Goal: Information Seeking & Learning: Learn about a topic

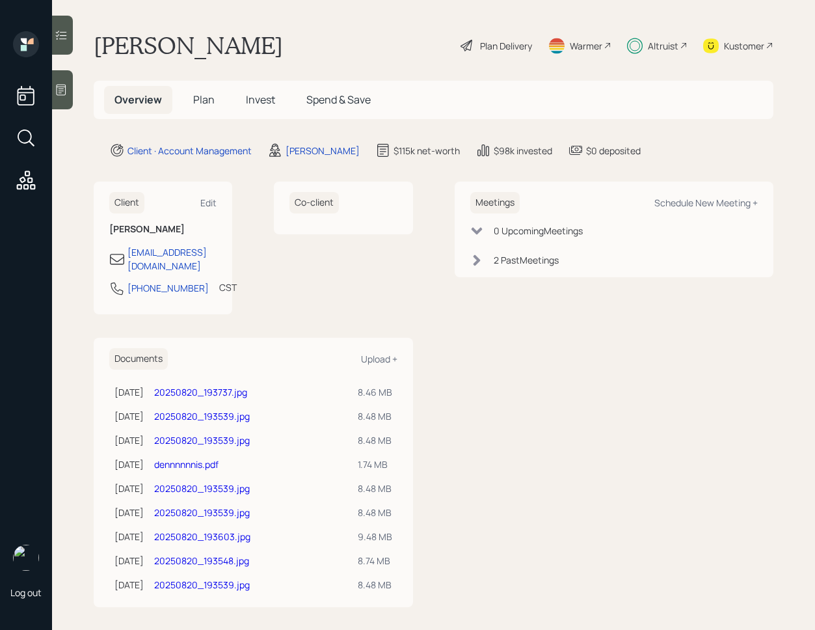
click at [64, 37] on icon at bounding box center [61, 35] width 13 height 13
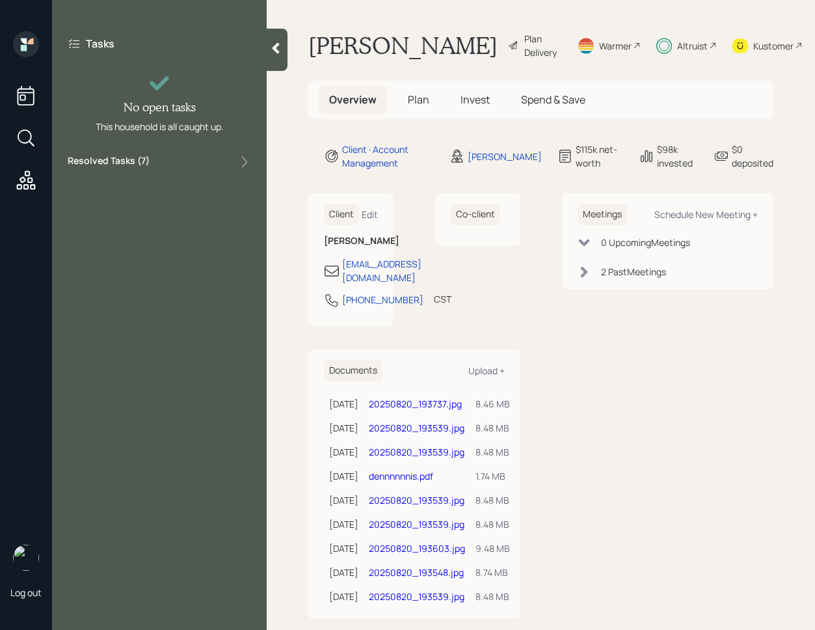
click at [161, 159] on div "Resolved Tasks ( 7 )" at bounding box center [159, 162] width 183 height 16
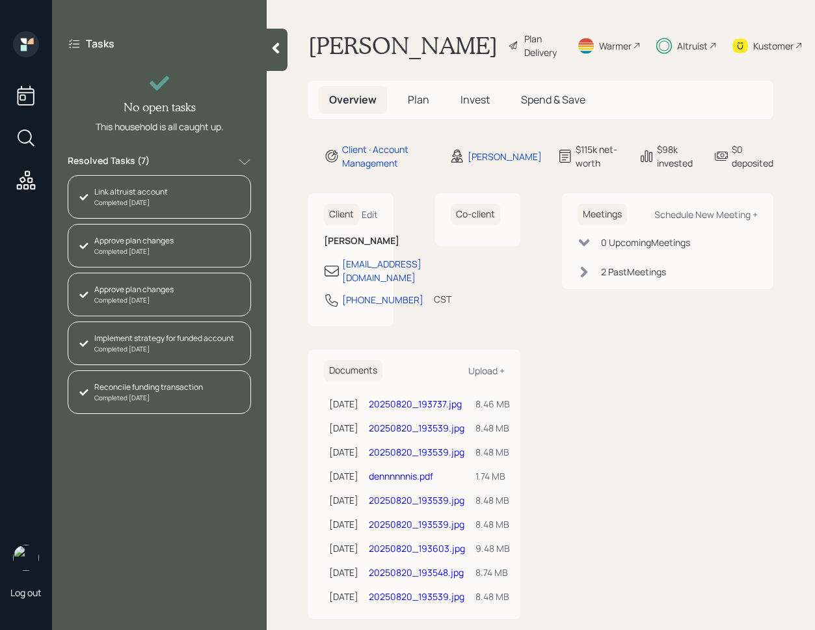
scroll to position [92, 0]
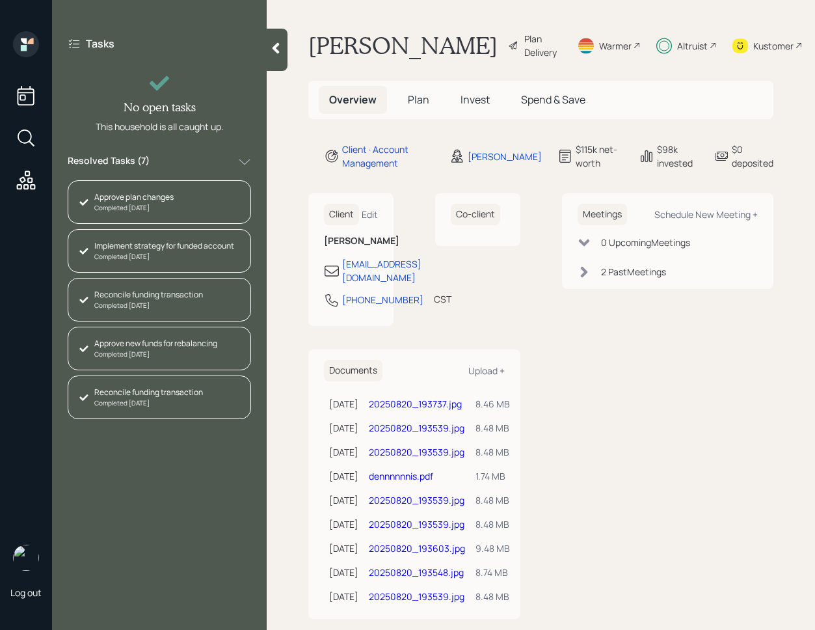
click at [277, 63] on div at bounding box center [277, 50] width 21 height 42
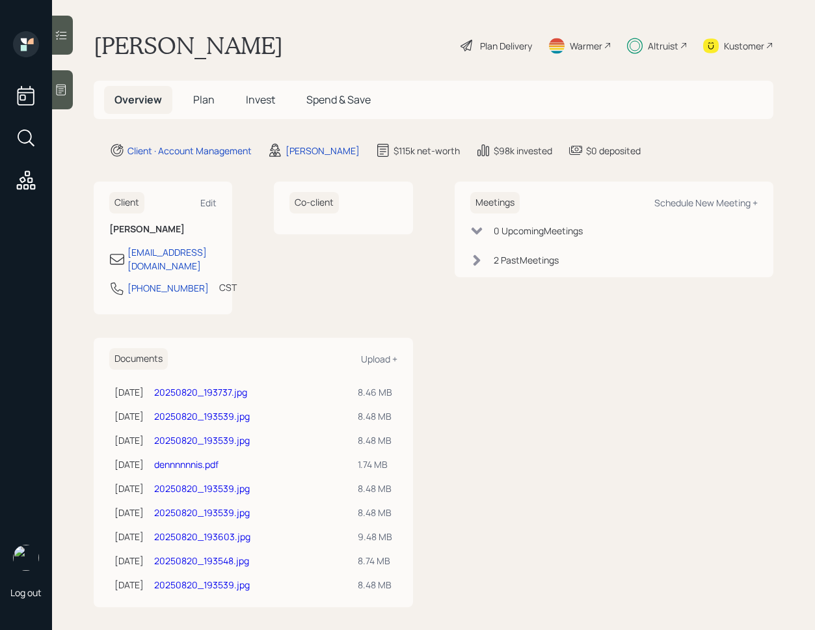
click at [262, 92] on span "Invest" at bounding box center [260, 99] width 29 height 14
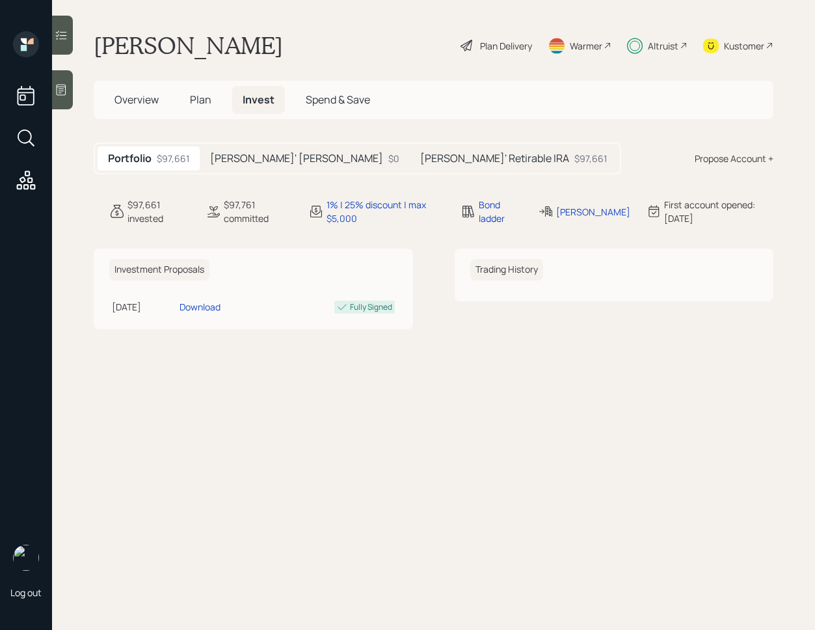
click at [282, 156] on h5 "[PERSON_NAME]' [PERSON_NAME]" at bounding box center [296, 158] width 173 height 12
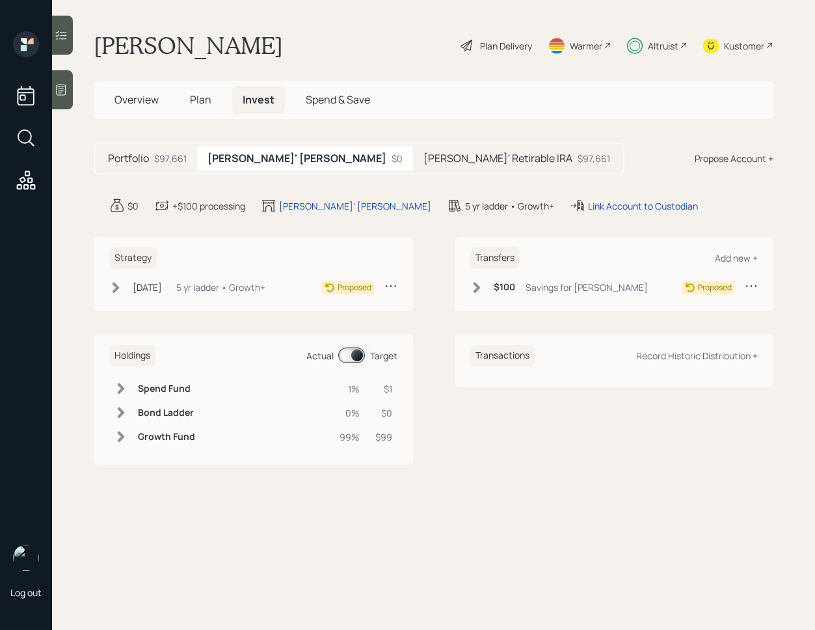
click at [424, 156] on h5 "[PERSON_NAME]' Retirable IRA" at bounding box center [498, 158] width 149 height 12
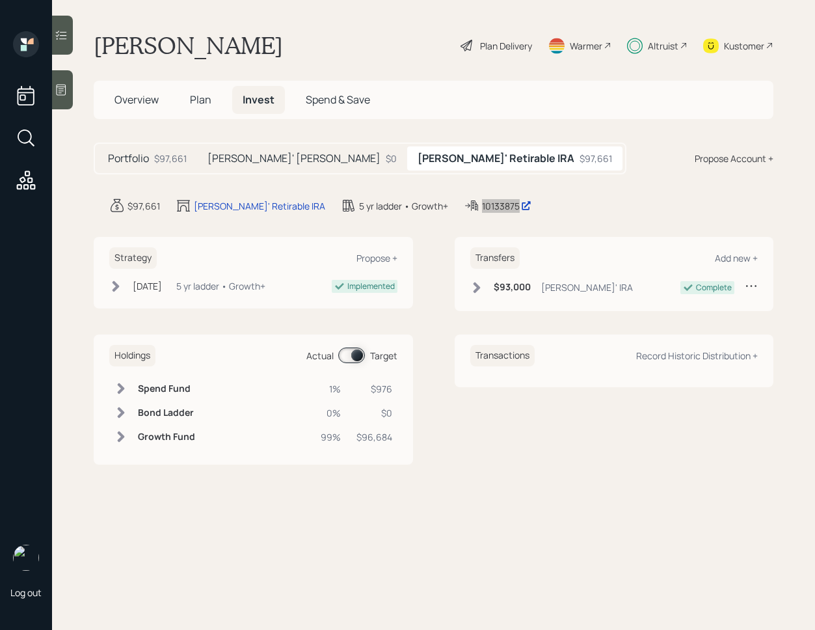
drag, startPoint x: 465, startPoint y: 204, endPoint x: 469, endPoint y: 4, distance: 200.4
click at [0, 0] on div "Log out Dennis Gabriel Plan Delivery Warmer Altruist Kustomer Overview Plan Inv…" at bounding box center [407, 315] width 815 height 630
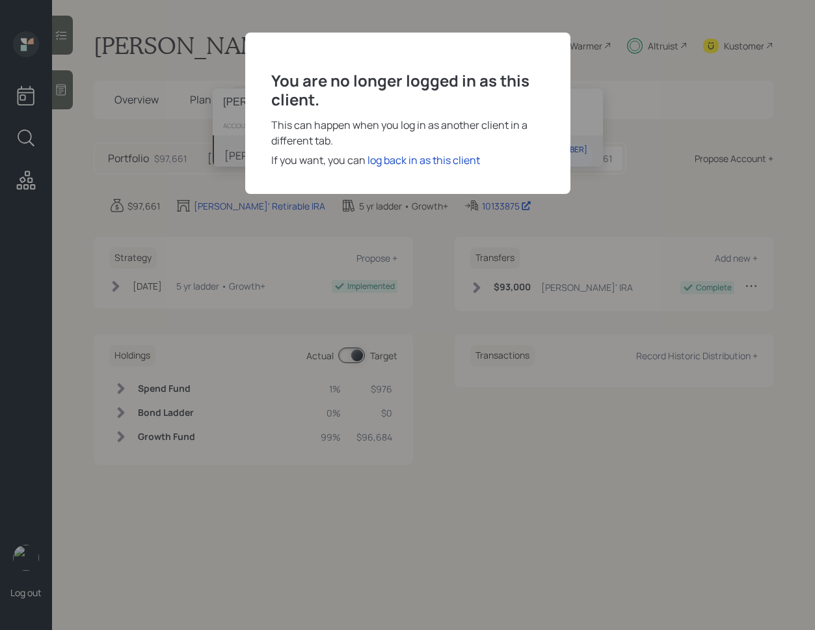
type input "Michael Lovreta"
